Goal: Task Accomplishment & Management: Use online tool/utility

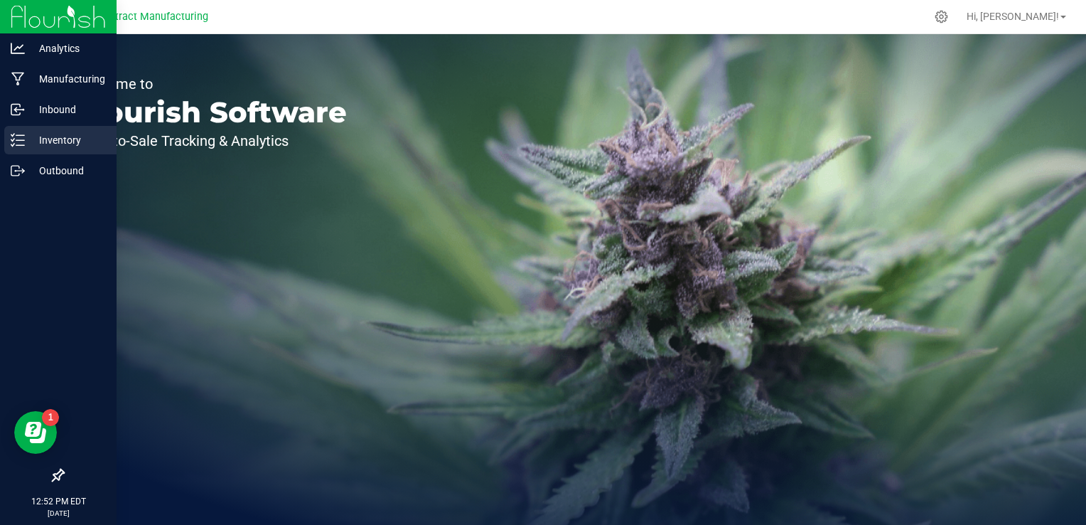
click at [33, 135] on p "Inventory" at bounding box center [67, 140] width 85 height 17
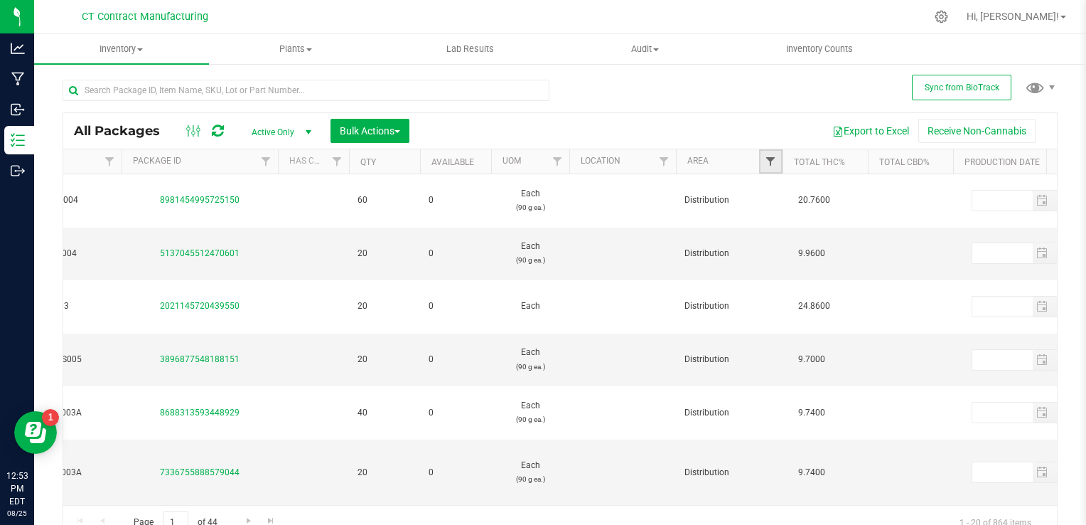
click at [771, 158] on span "Filter" at bounding box center [770, 161] width 11 height 11
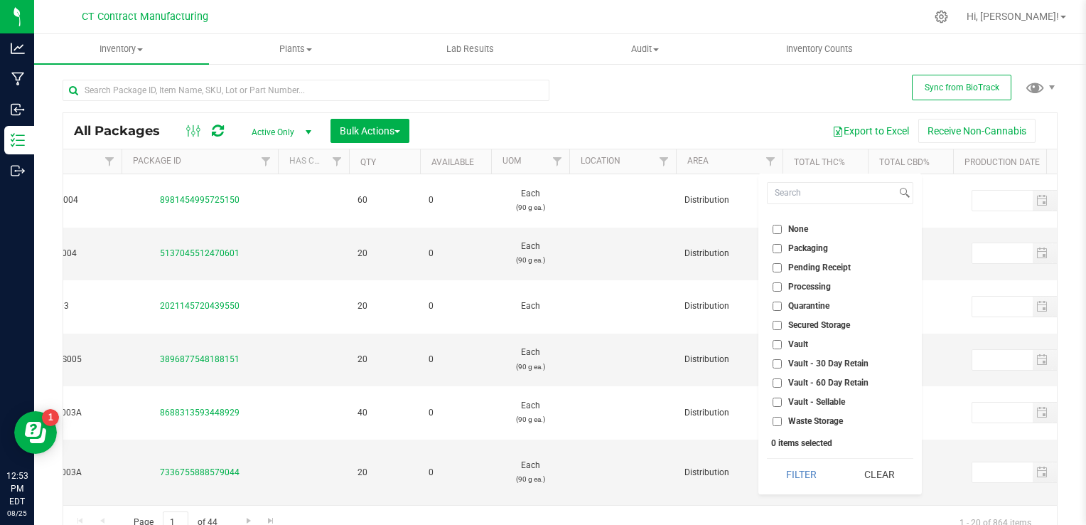
click at [776, 401] on input "Vault - Sellable" at bounding box center [777, 401] width 9 height 9
checkbox input "true"
click at [805, 466] on button "Filter" at bounding box center [801, 474] width 68 height 31
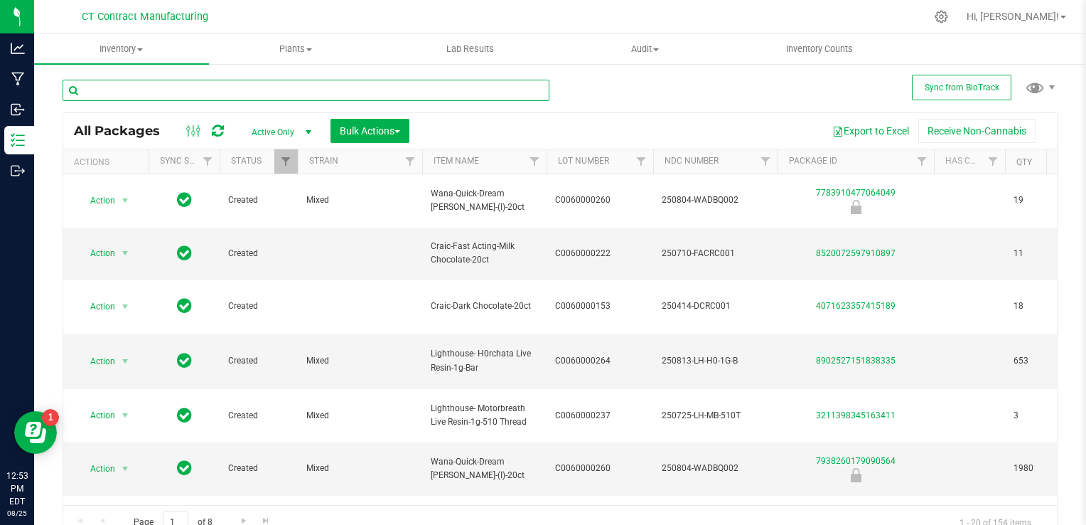
click at [165, 96] on input "text" at bounding box center [306, 90] width 487 height 21
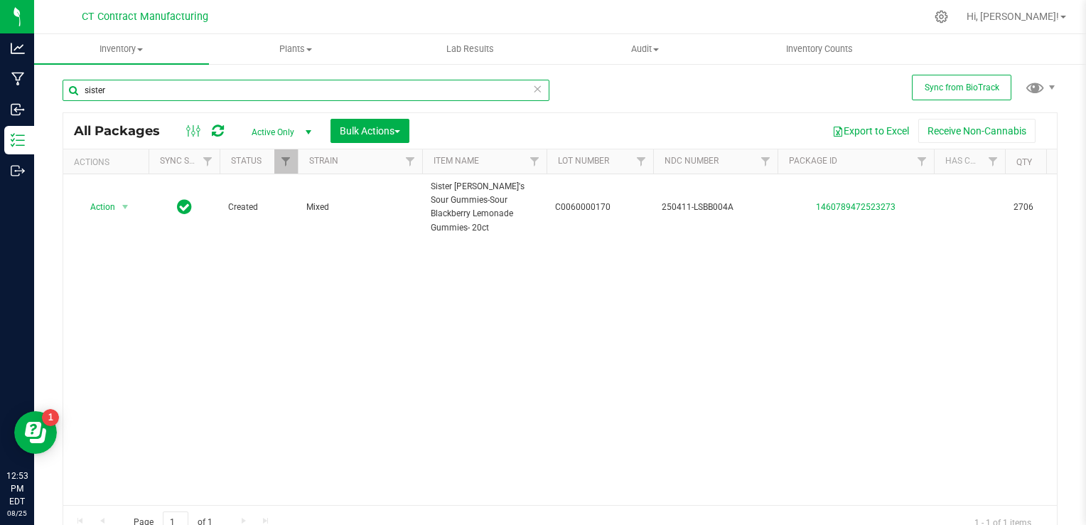
type input "sister"
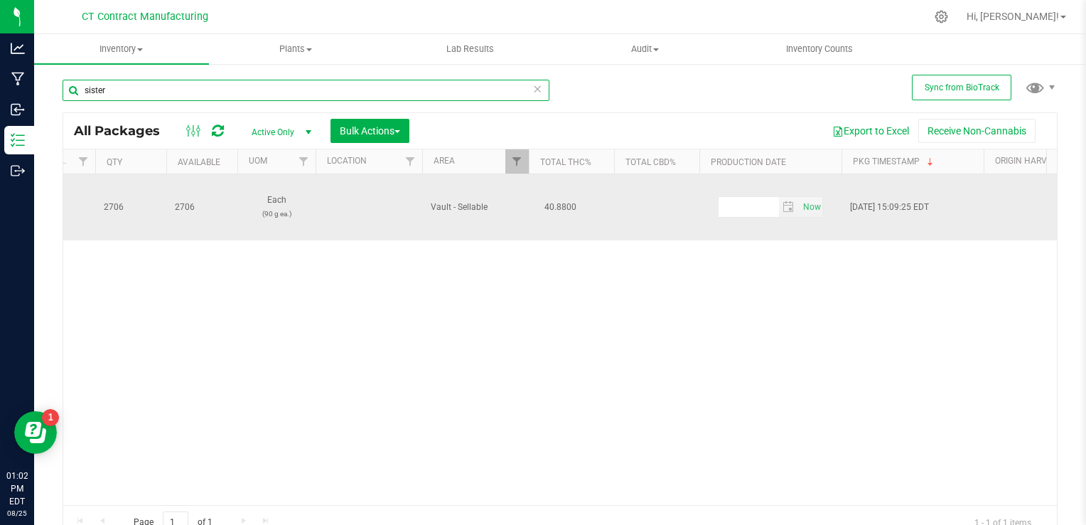
scroll to position [0, 910]
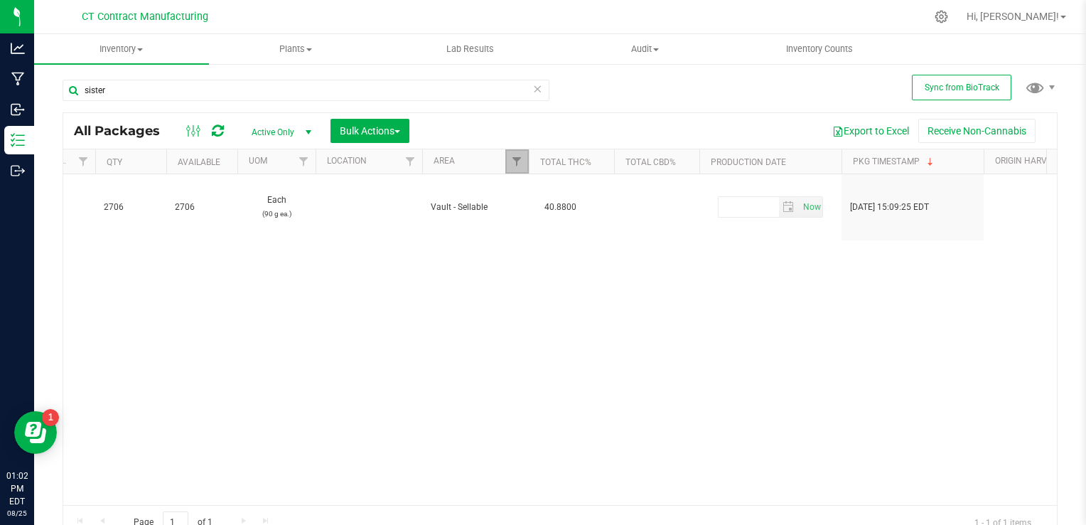
click at [507, 161] on link "Filter" at bounding box center [517, 161] width 23 height 24
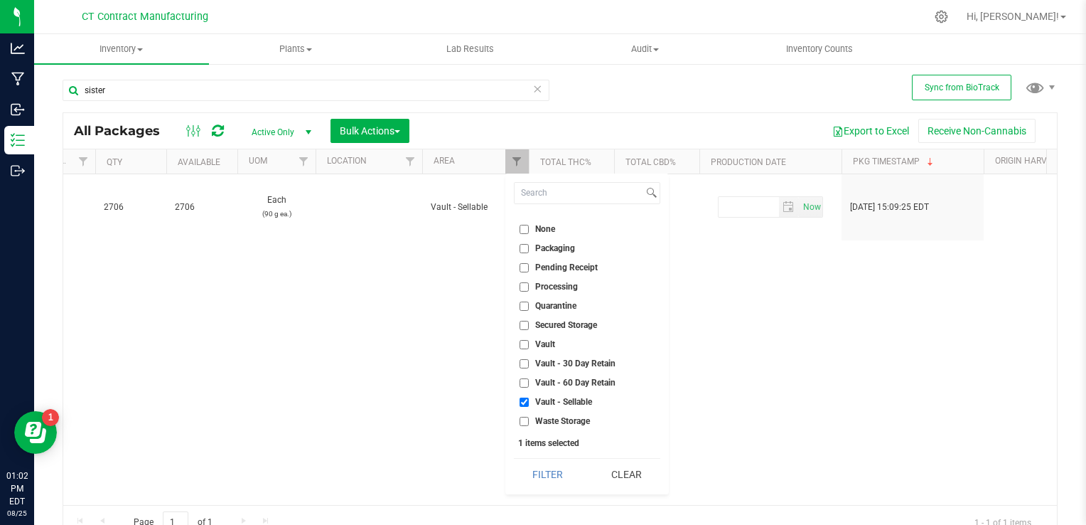
click at [523, 283] on input "Processing" at bounding box center [524, 286] width 9 height 9
checkbox input "true"
click at [526, 323] on input "Secured Storage" at bounding box center [524, 325] width 9 height 9
checkbox input "true"
click at [557, 474] on button "Filter" at bounding box center [548, 474] width 68 height 31
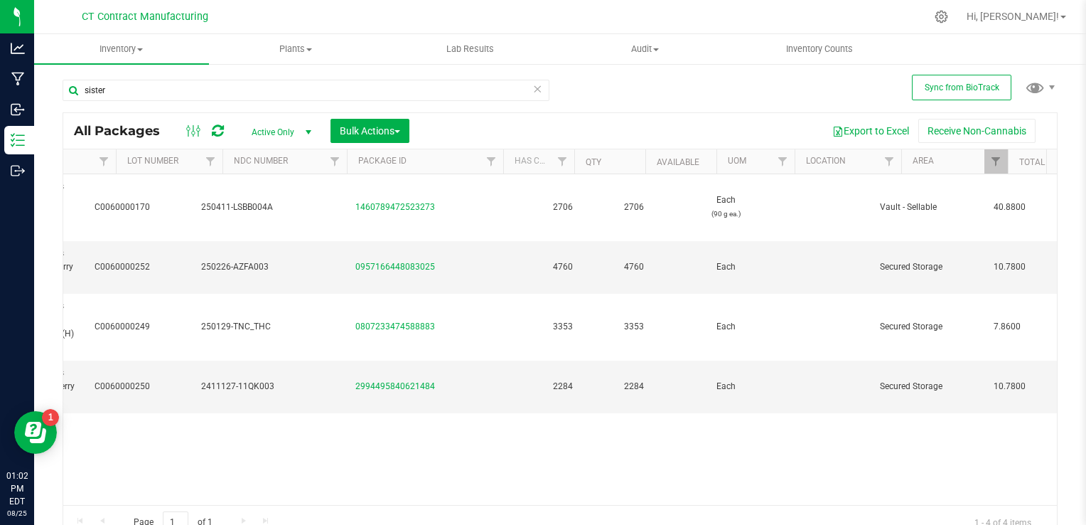
scroll to position [0, 461]
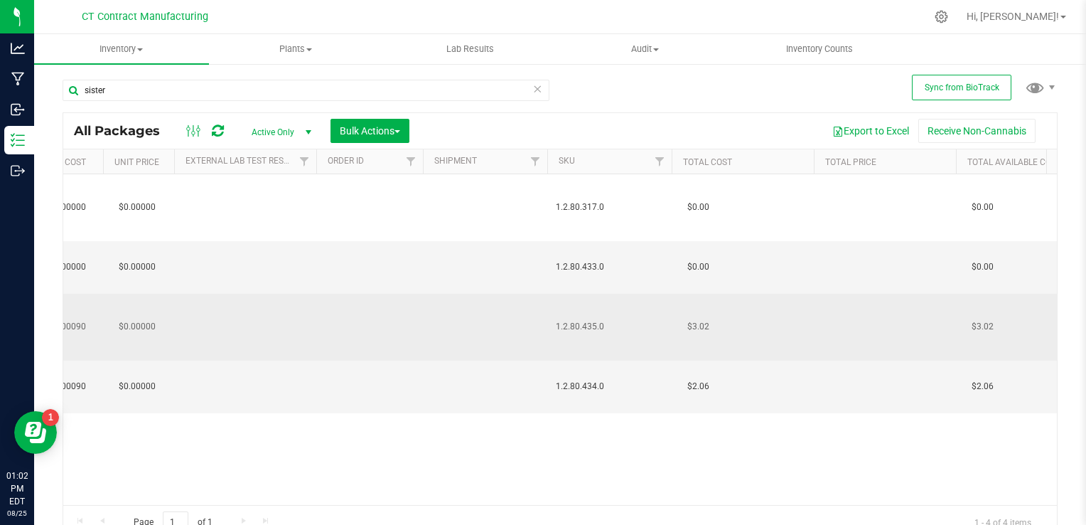
click at [572, 320] on span "1.2.80.435.0" at bounding box center [609, 327] width 107 height 14
copy td "1.2.80.435.0"
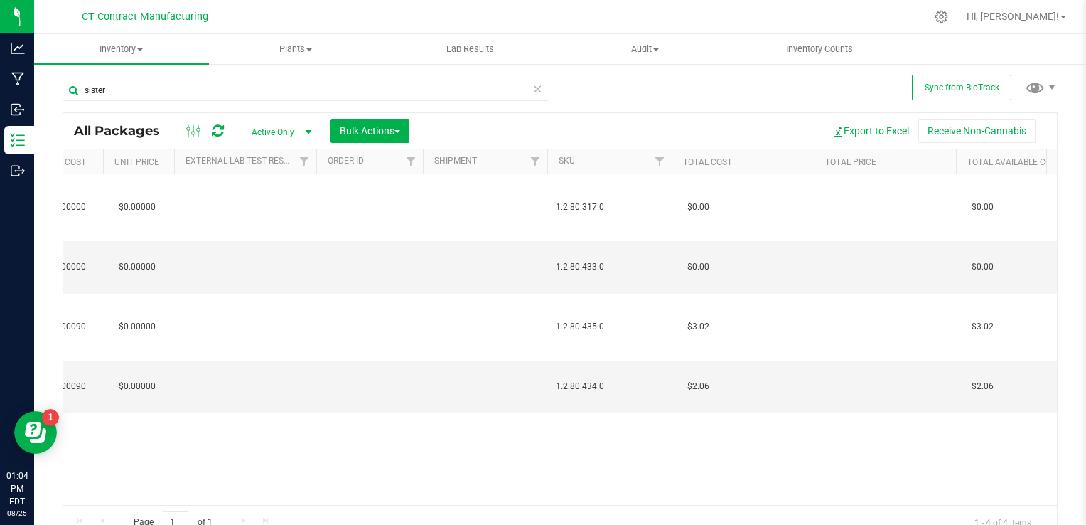
click at [535, 414] on div "Action Action Adjust qty Create package Edit attributes Global inventory Locate…" at bounding box center [560, 339] width 994 height 331
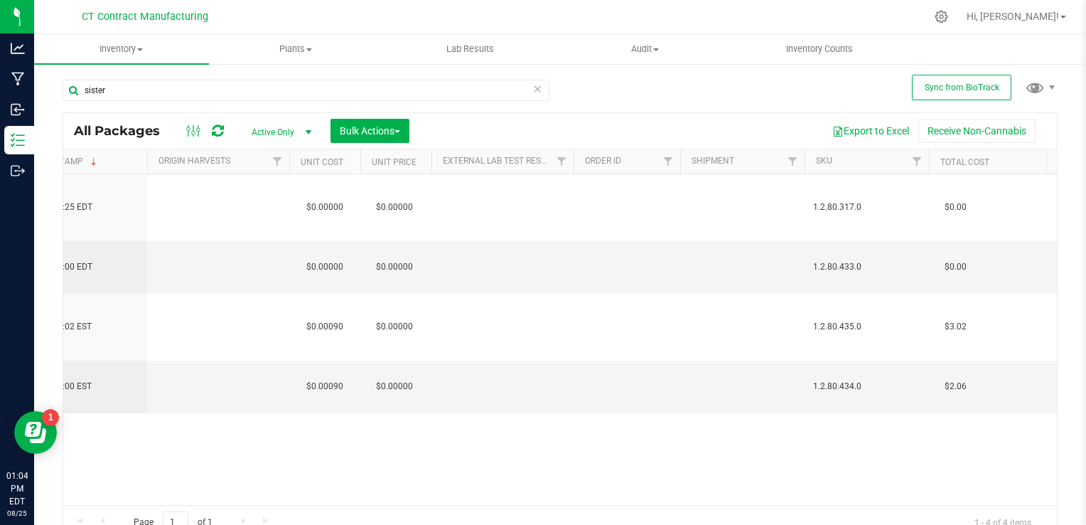
scroll to position [0, 1739]
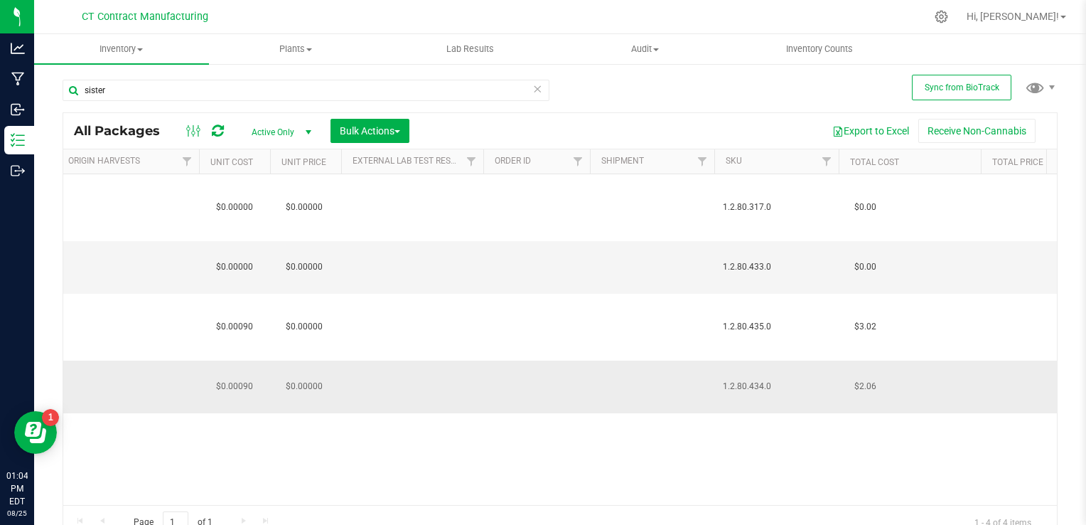
click at [759, 380] on span "1.2.80.434.0" at bounding box center [776, 387] width 107 height 14
copy span "1.2.80.434.0"
click at [445, 431] on div "Action Action Adjust qty Create package Edit attributes Global inventory Locate…" at bounding box center [560, 339] width 994 height 331
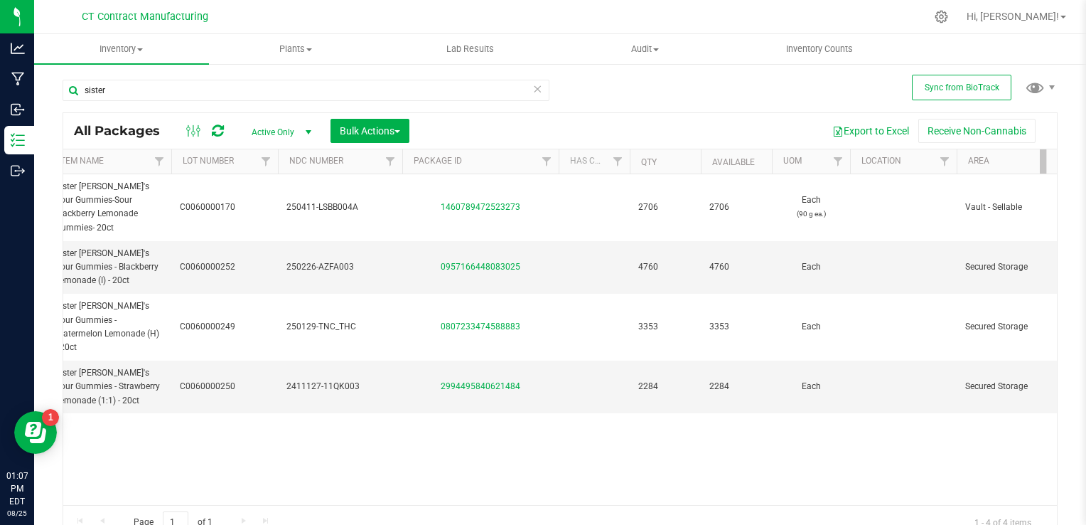
scroll to position [0, 329]
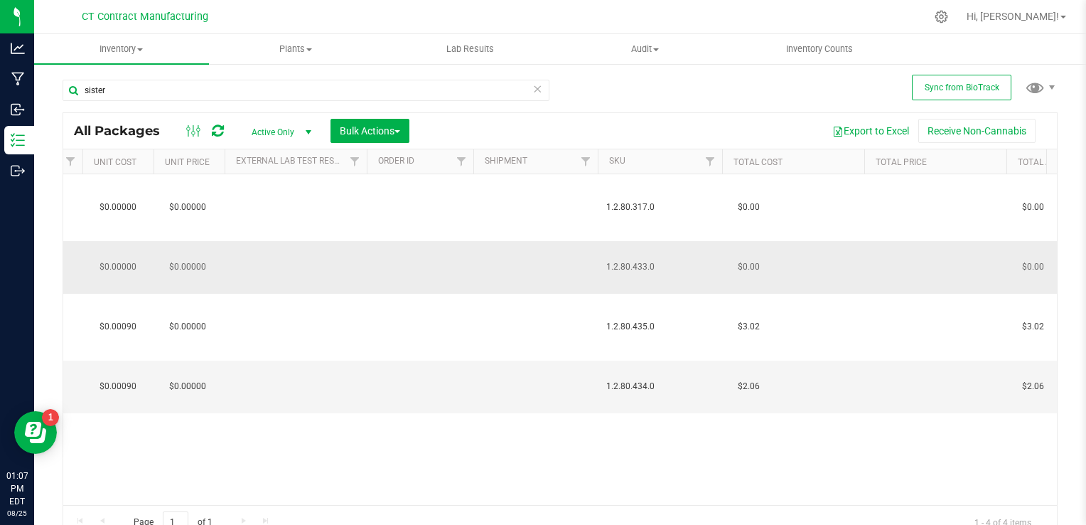
click at [628, 260] on span "1.2.80.433.0" at bounding box center [660, 267] width 107 height 14
copy span "1.2.80.433.0"
